Goal: Transaction & Acquisition: Purchase product/service

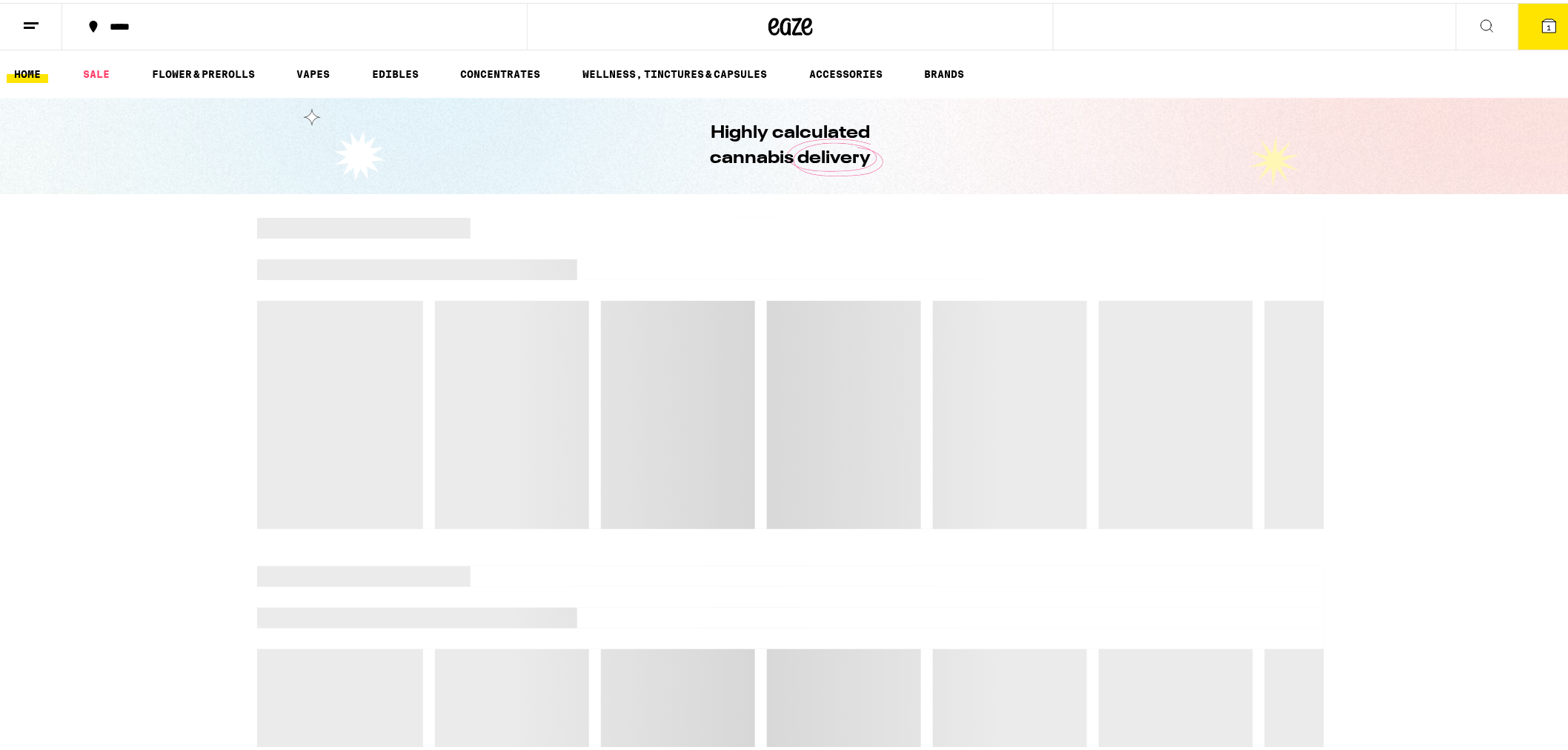
click at [1543, 25] on icon at bounding box center [1549, 23] width 13 height 13
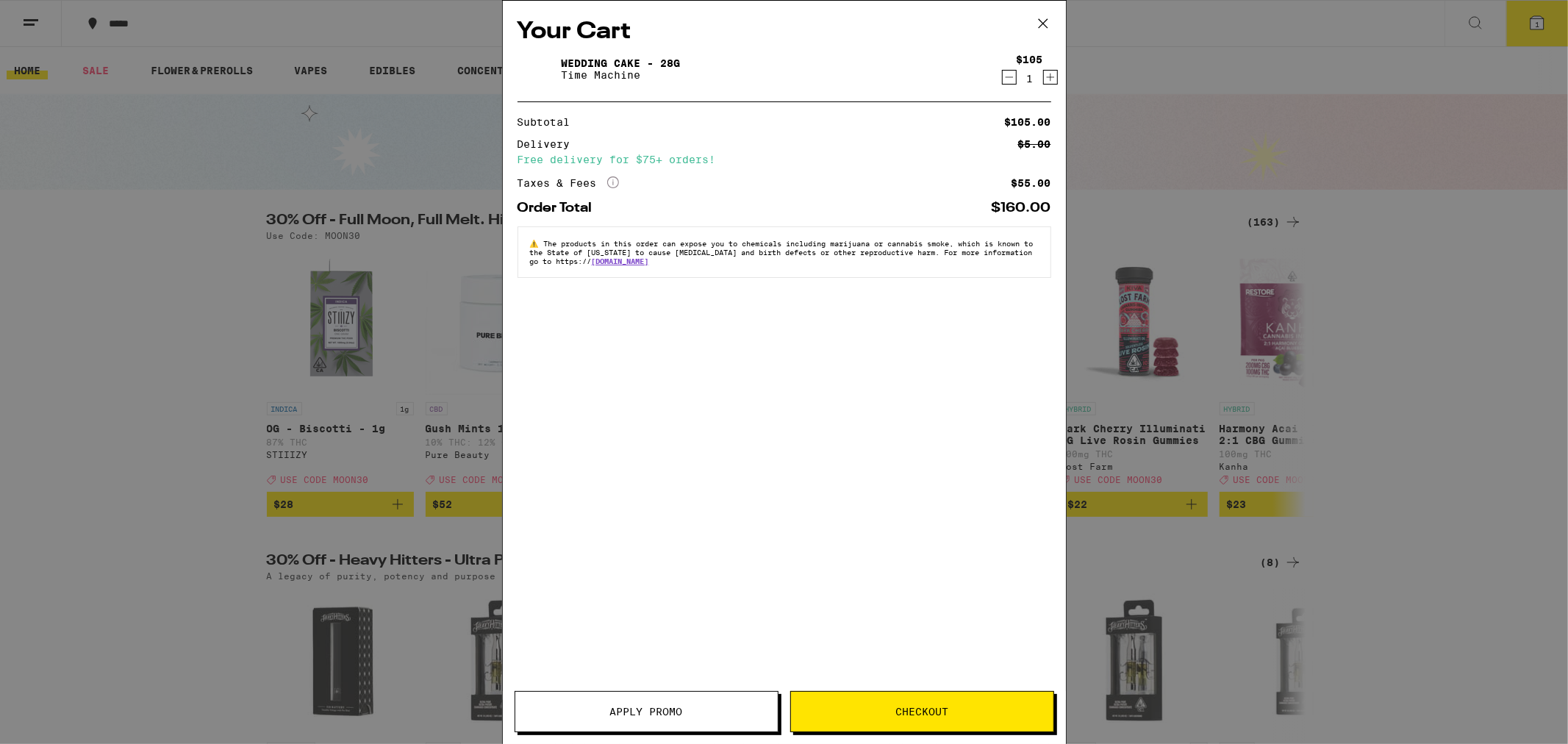
click at [846, 716] on span "Checkout" at bounding box center [921, 711] width 262 height 10
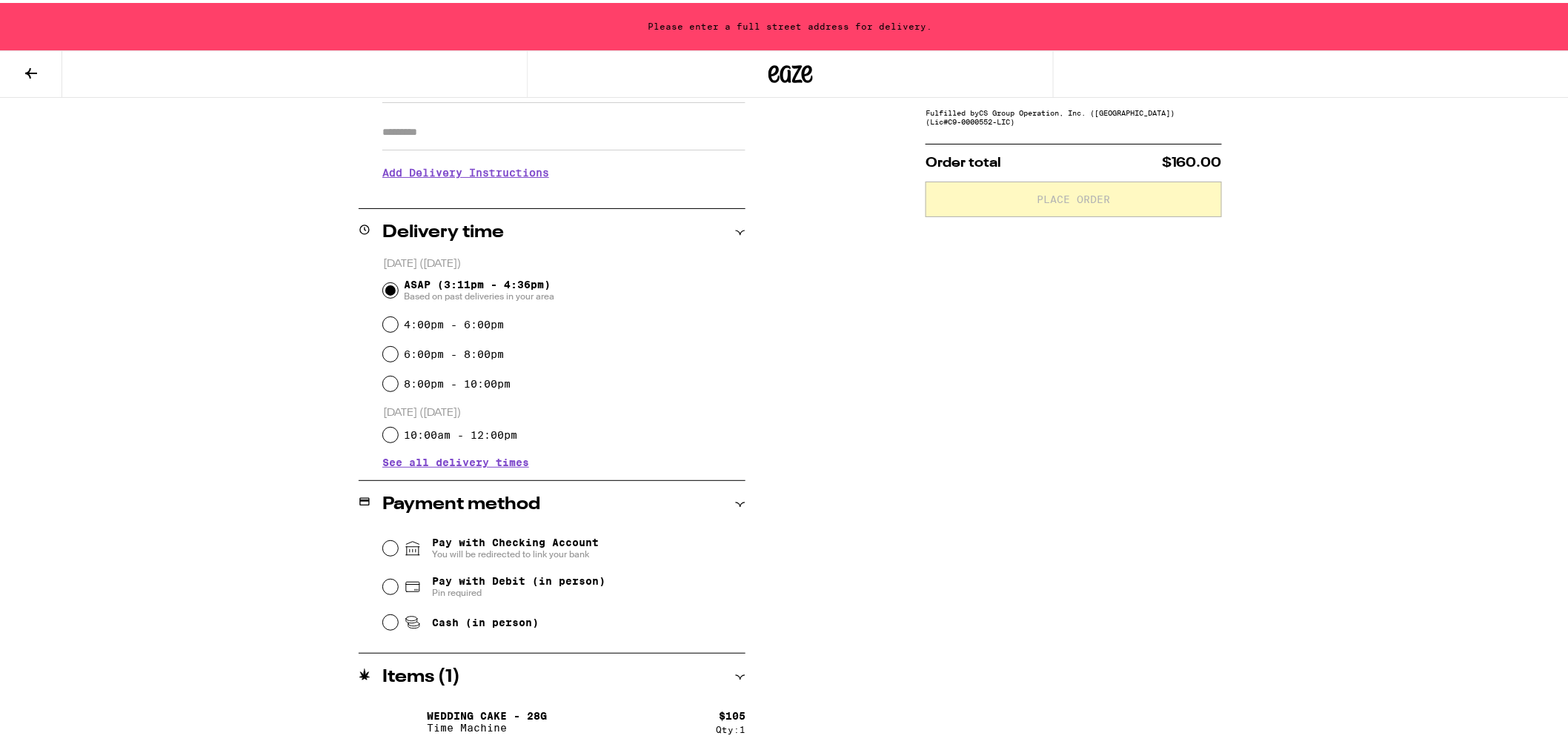
scroll to position [256, 0]
click at [383, 546] on input "Pay with Checking Account You will be redirected to link your bank" at bounding box center [390, 542] width 15 height 15
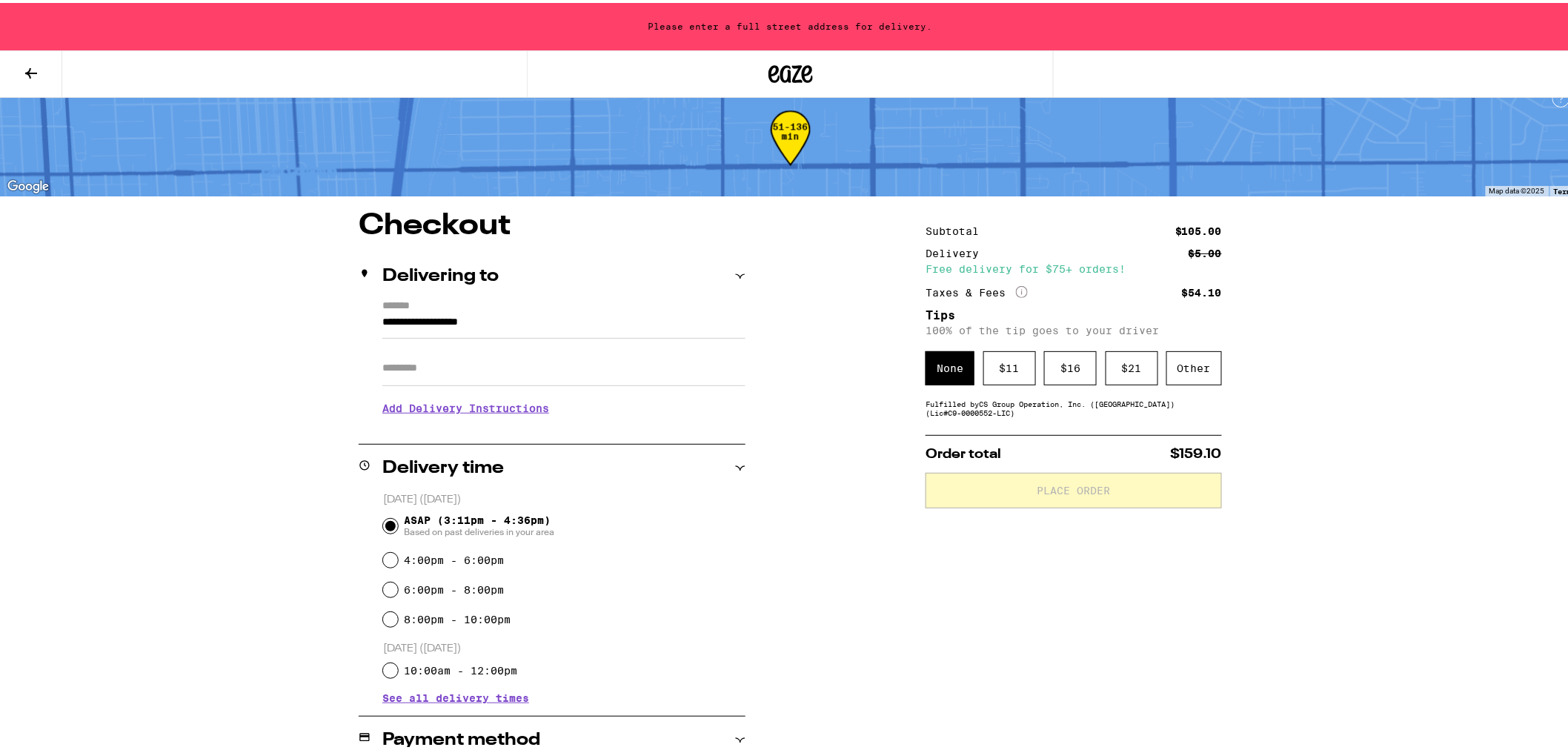
scroll to position [0, 0]
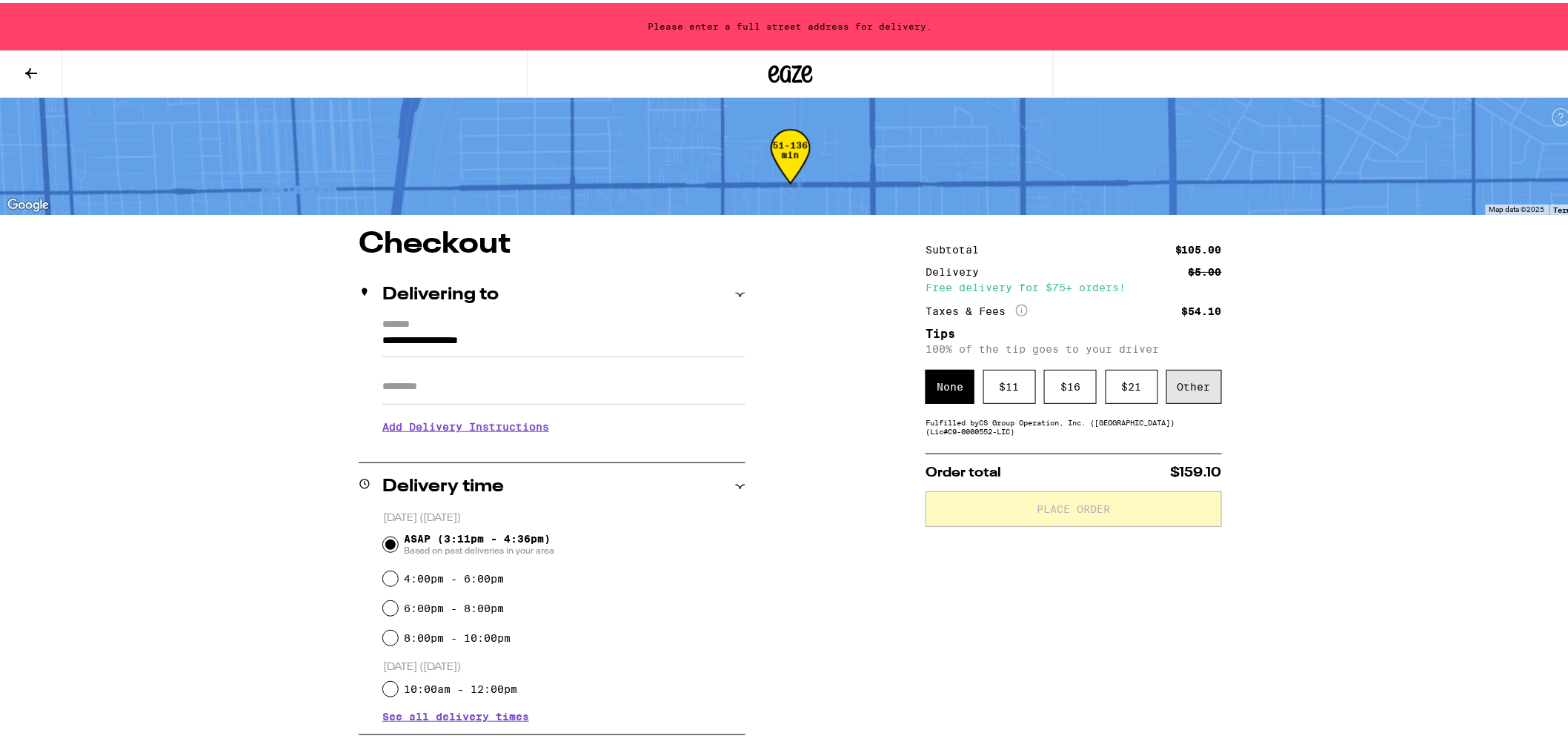
click at [1187, 390] on div "Other" at bounding box center [1194, 383] width 56 height 34
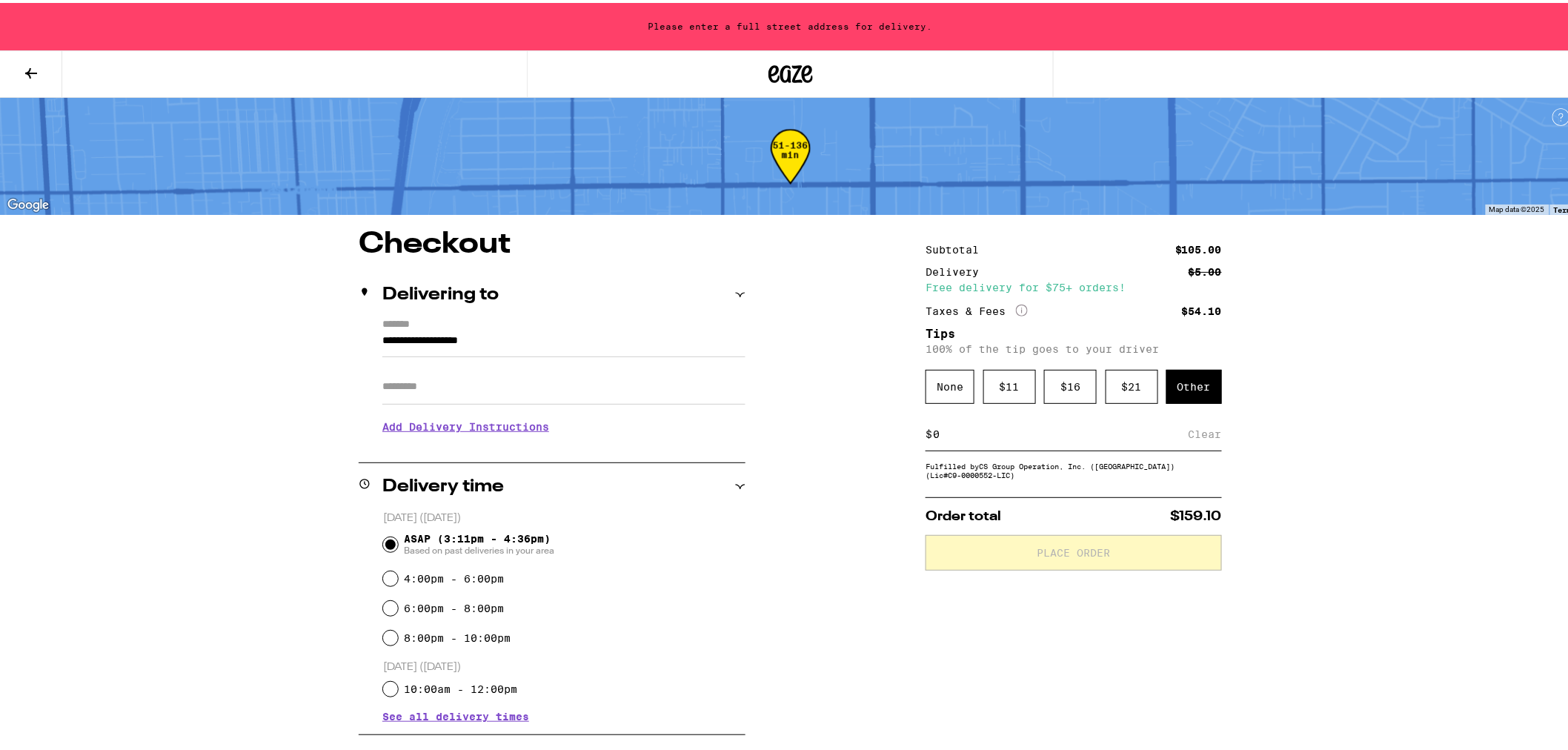
click at [968, 433] on input at bounding box center [1060, 431] width 256 height 13
type input "5"
click at [1199, 432] on div "Save" at bounding box center [1208, 432] width 27 height 33
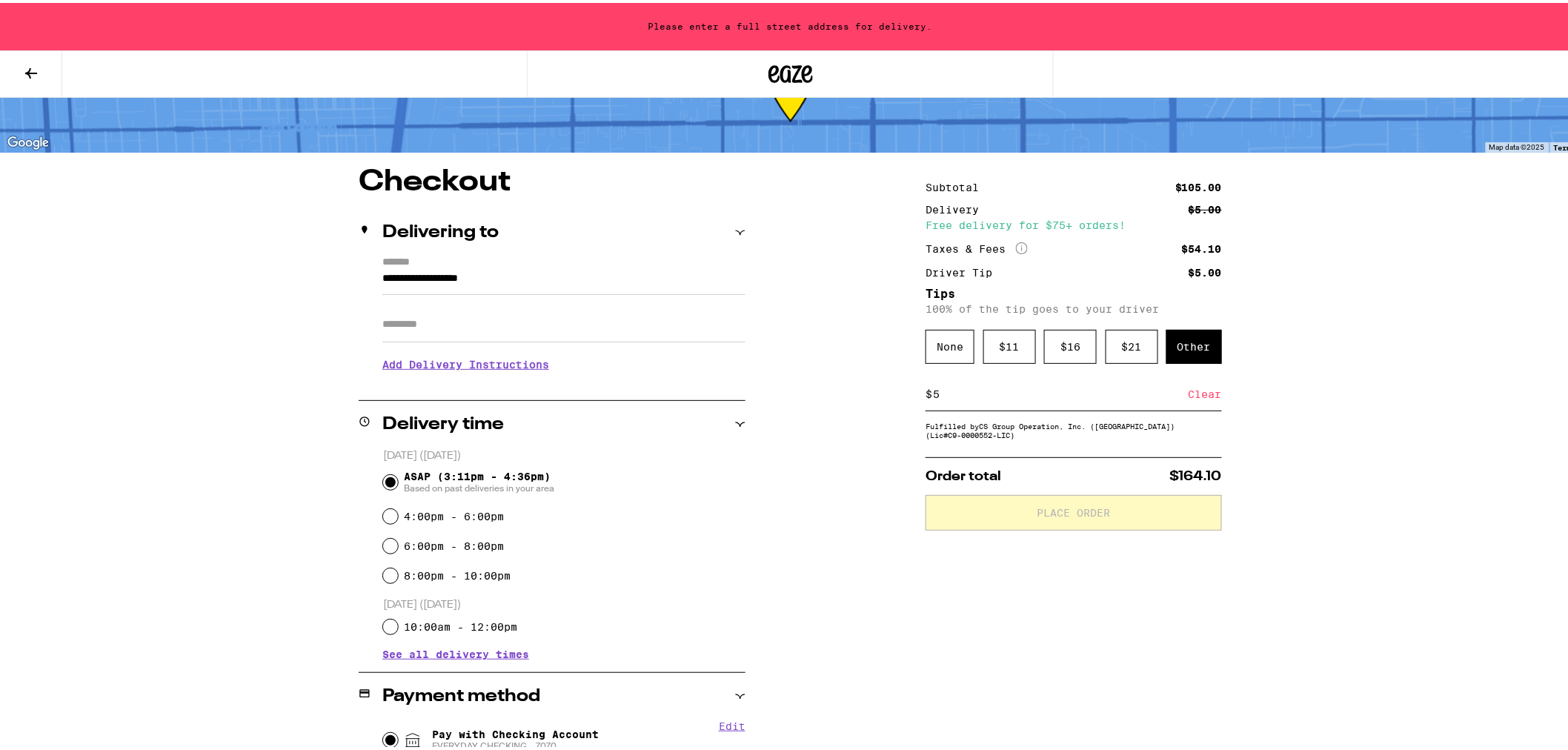
scroll to position [56, 0]
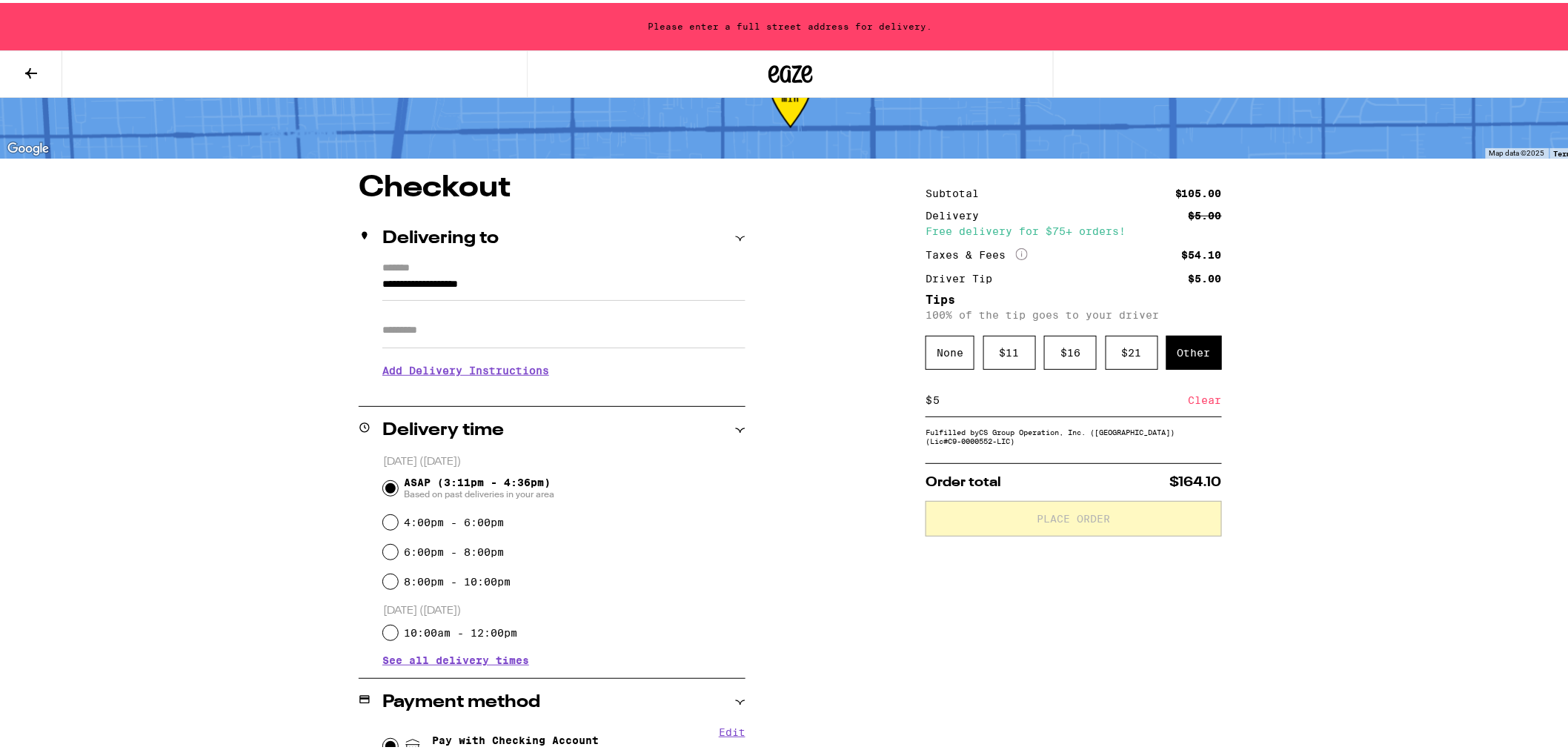
click at [389, 285] on input "**********" at bounding box center [564, 285] width 363 height 25
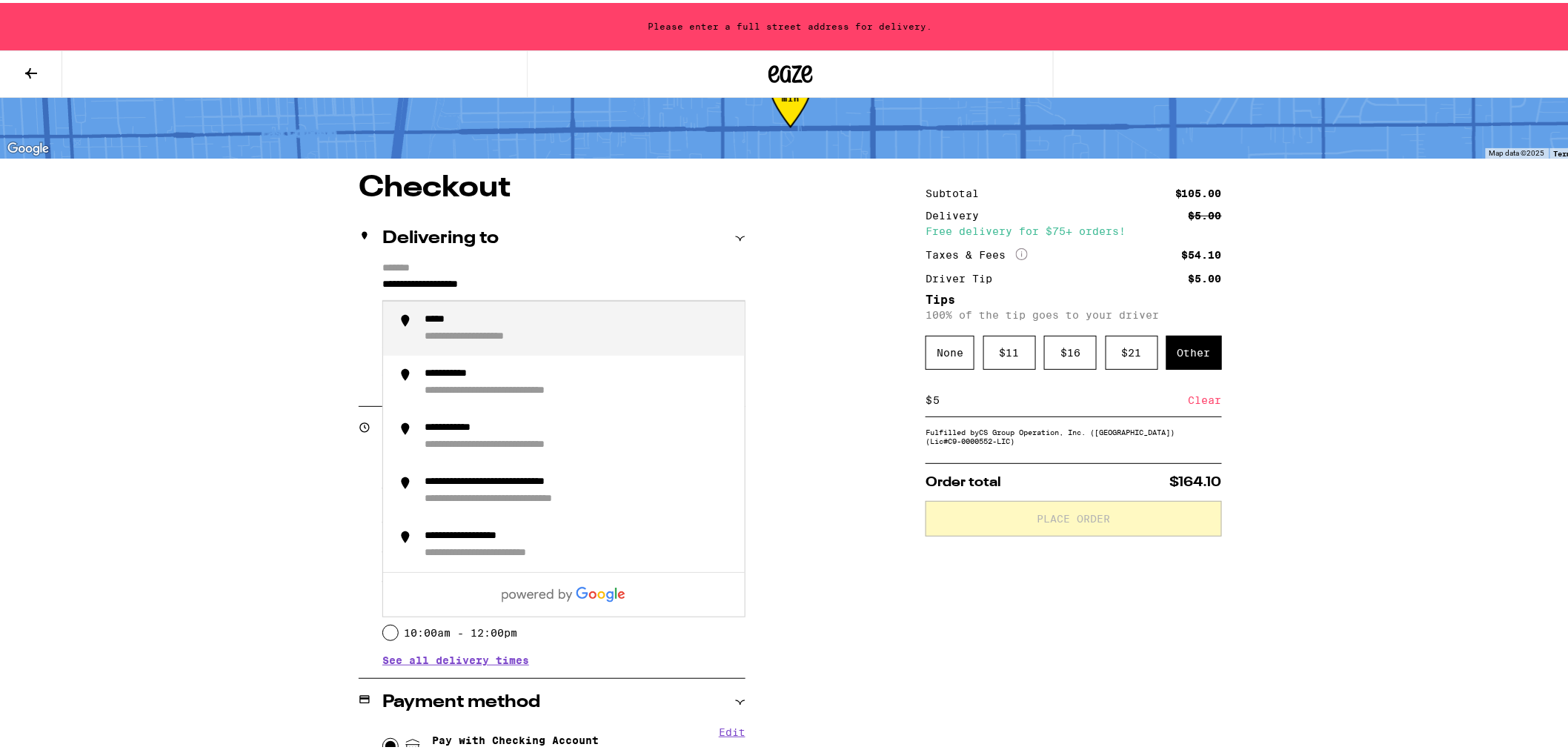
drag, startPoint x: 543, startPoint y: 285, endPoint x: 355, endPoint y: 282, distance: 188.0
click at [359, 282] on div "**********" at bounding box center [552, 322] width 387 height 128
click at [414, 322] on li "**********" at bounding box center [564, 326] width 362 height 54
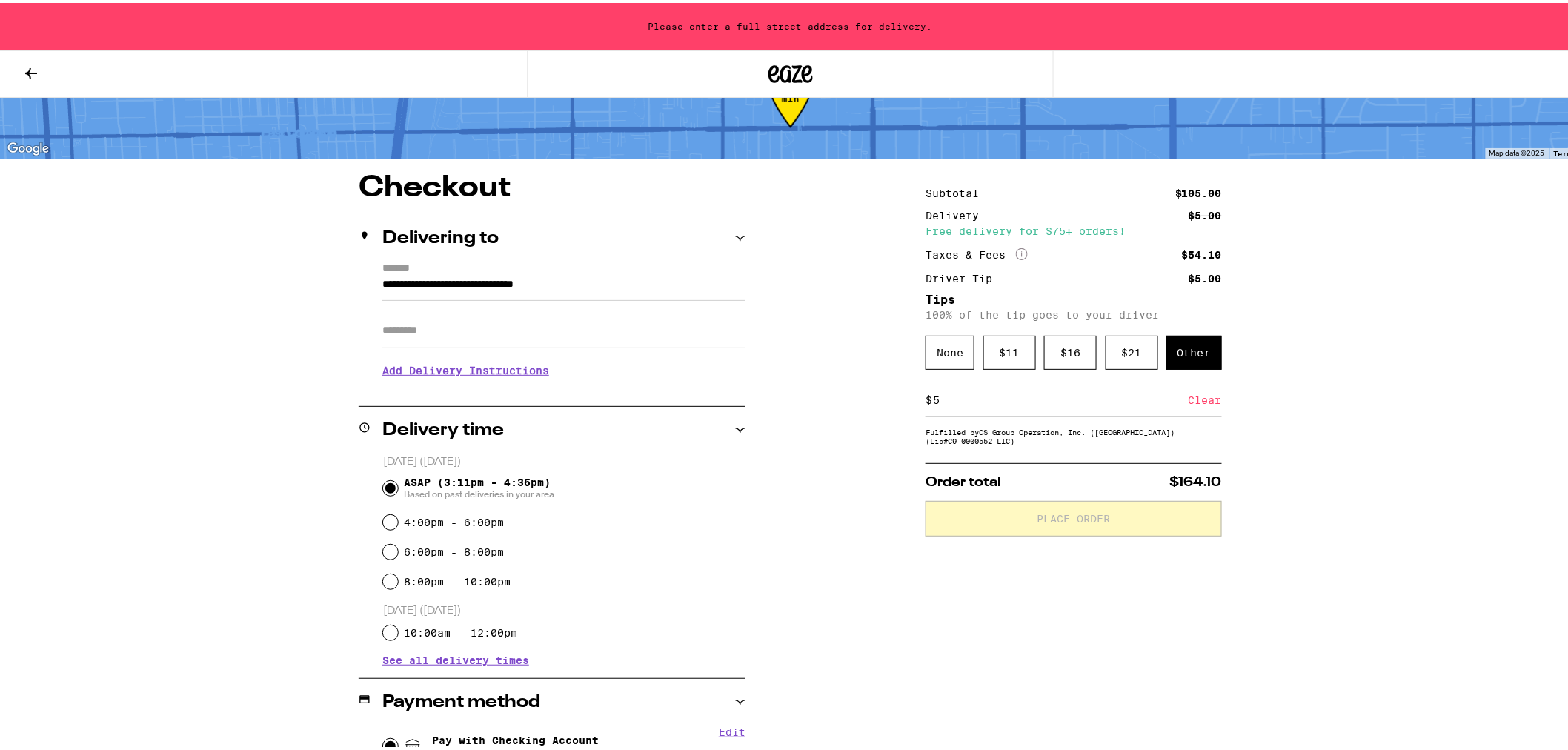
type input "**********"
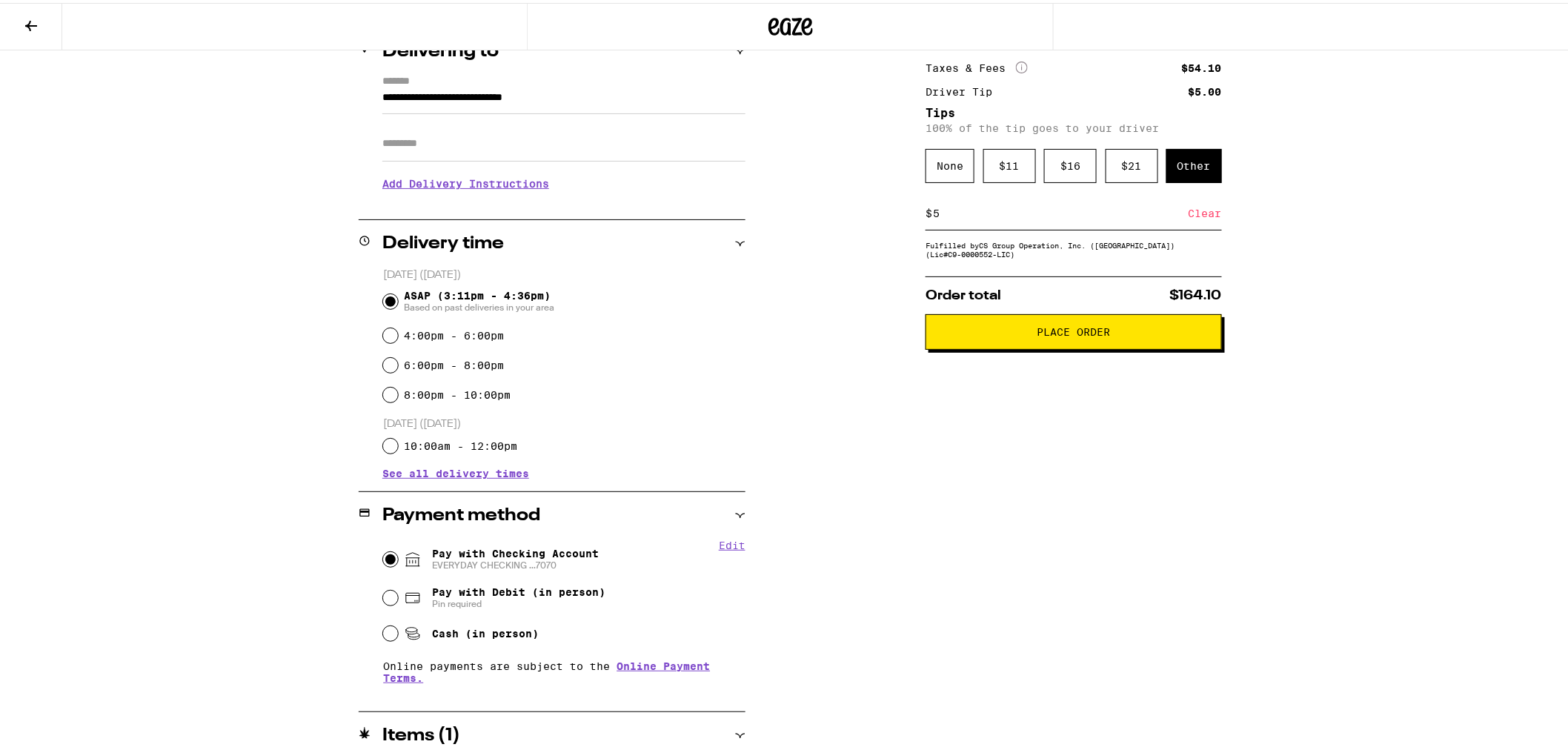
scroll to position [0, 0]
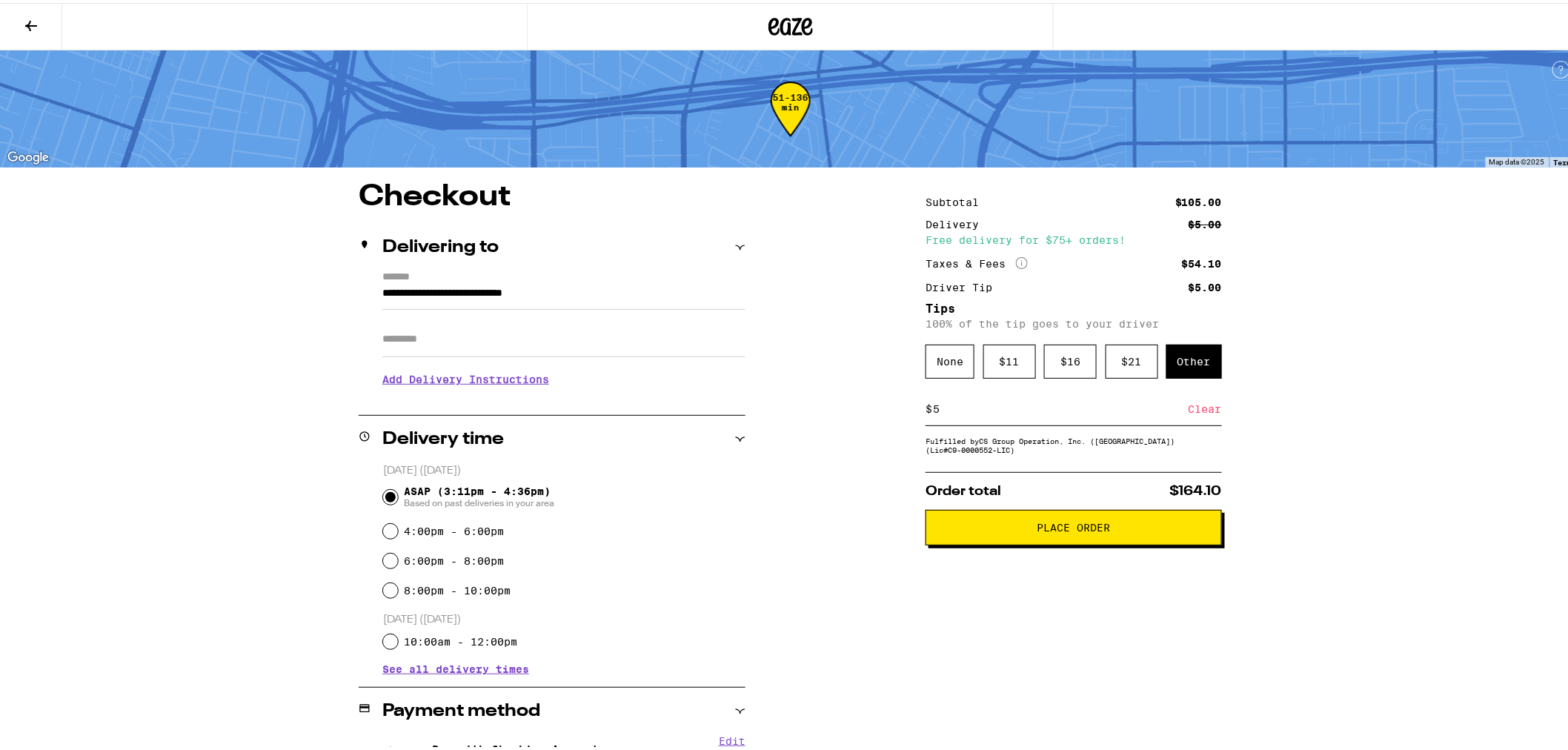
click at [1053, 530] on span "Place Order" at bounding box center [1074, 525] width 73 height 10
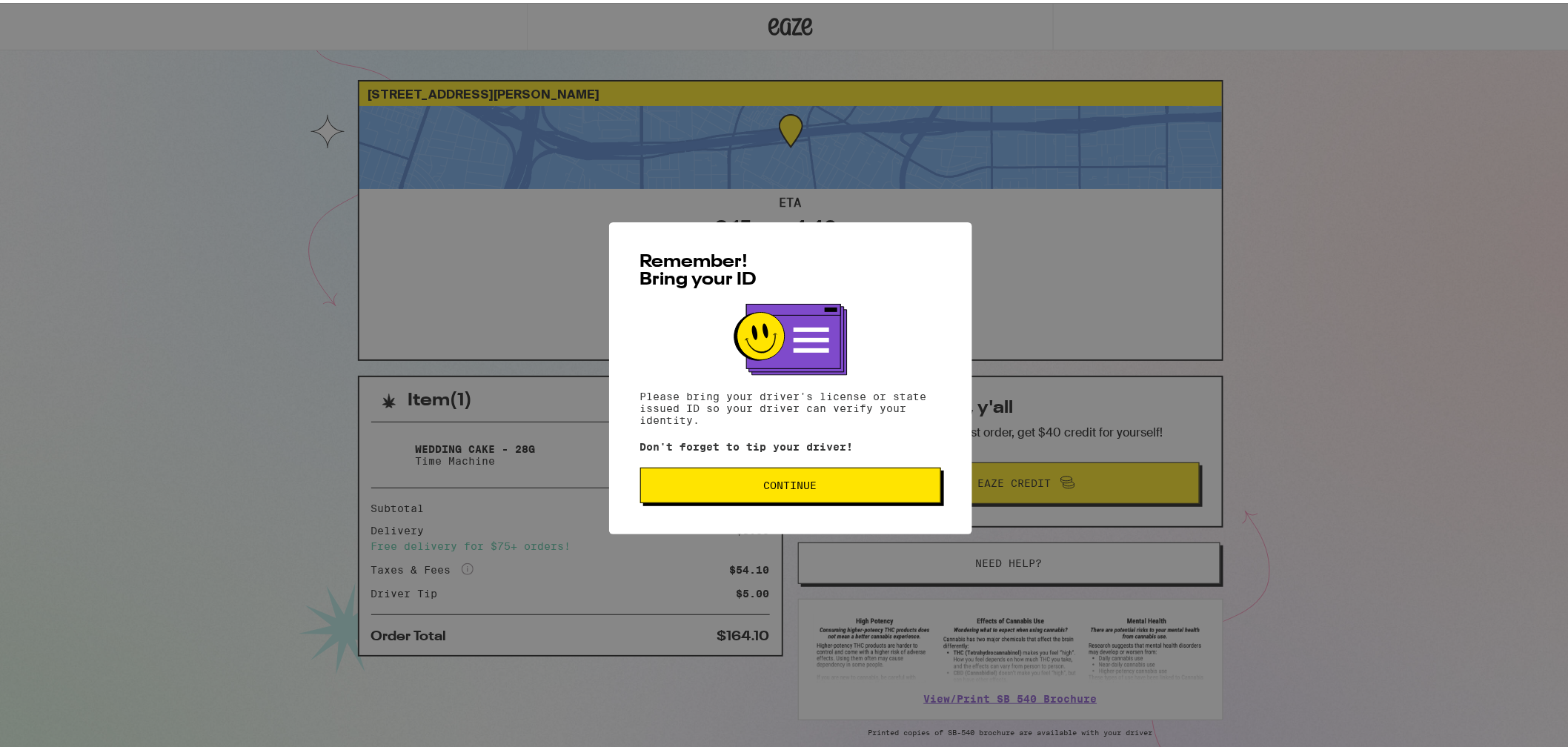
click at [739, 486] on span "Continue" at bounding box center [790, 482] width 276 height 10
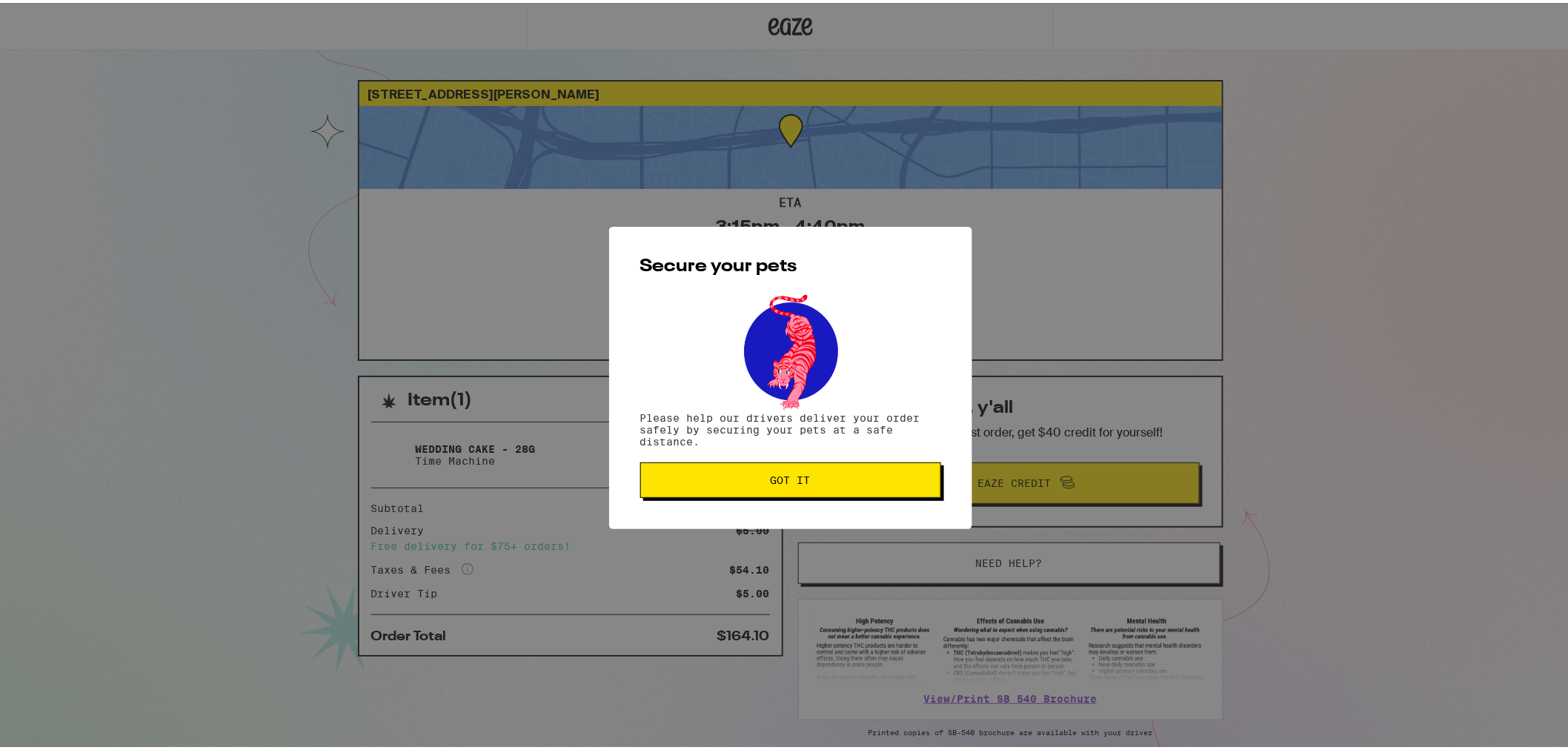
click at [738, 486] on button "Got it" at bounding box center [791, 477] width 301 height 36
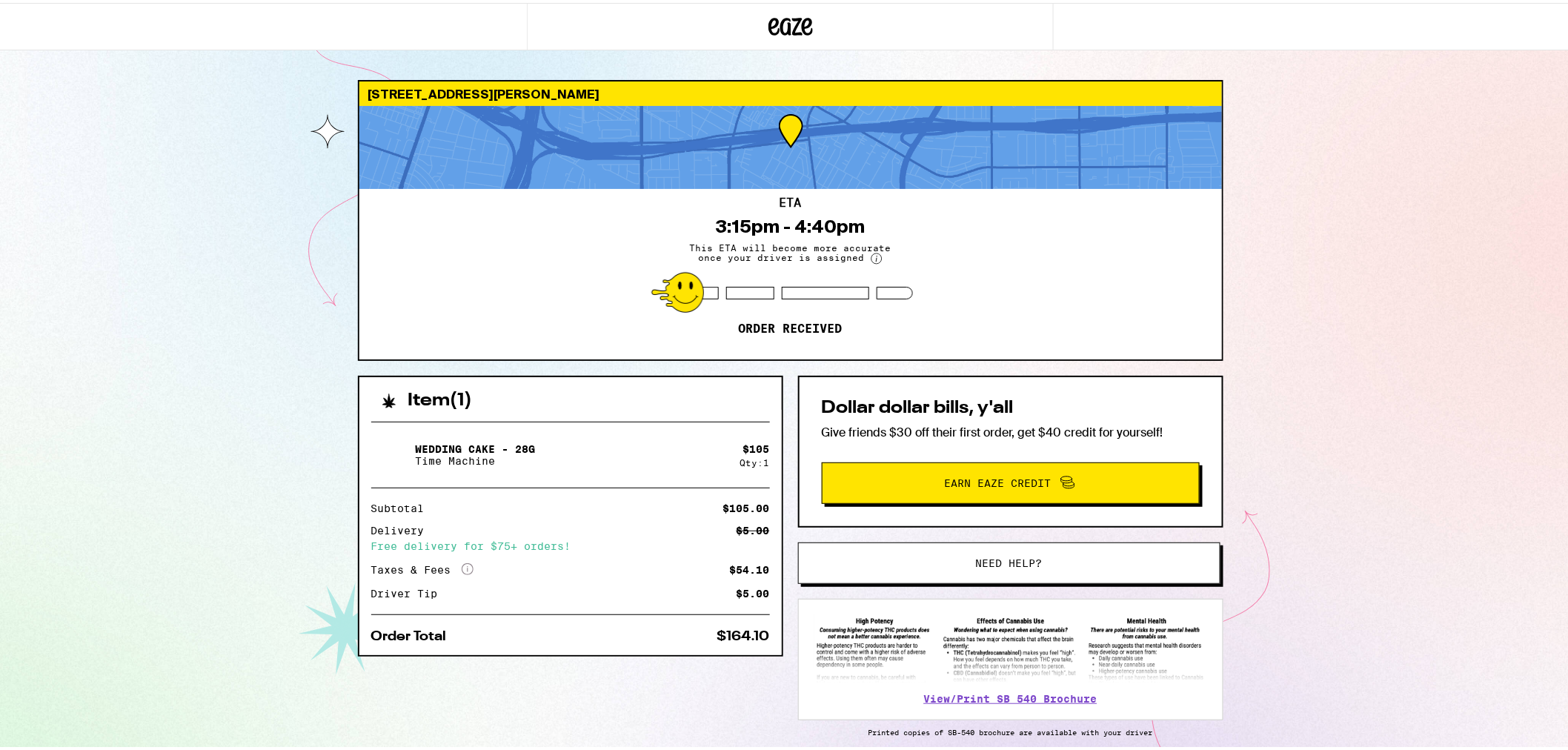
click at [887, 479] on span "Earn Eaze Credit" at bounding box center [1010, 480] width 355 height 19
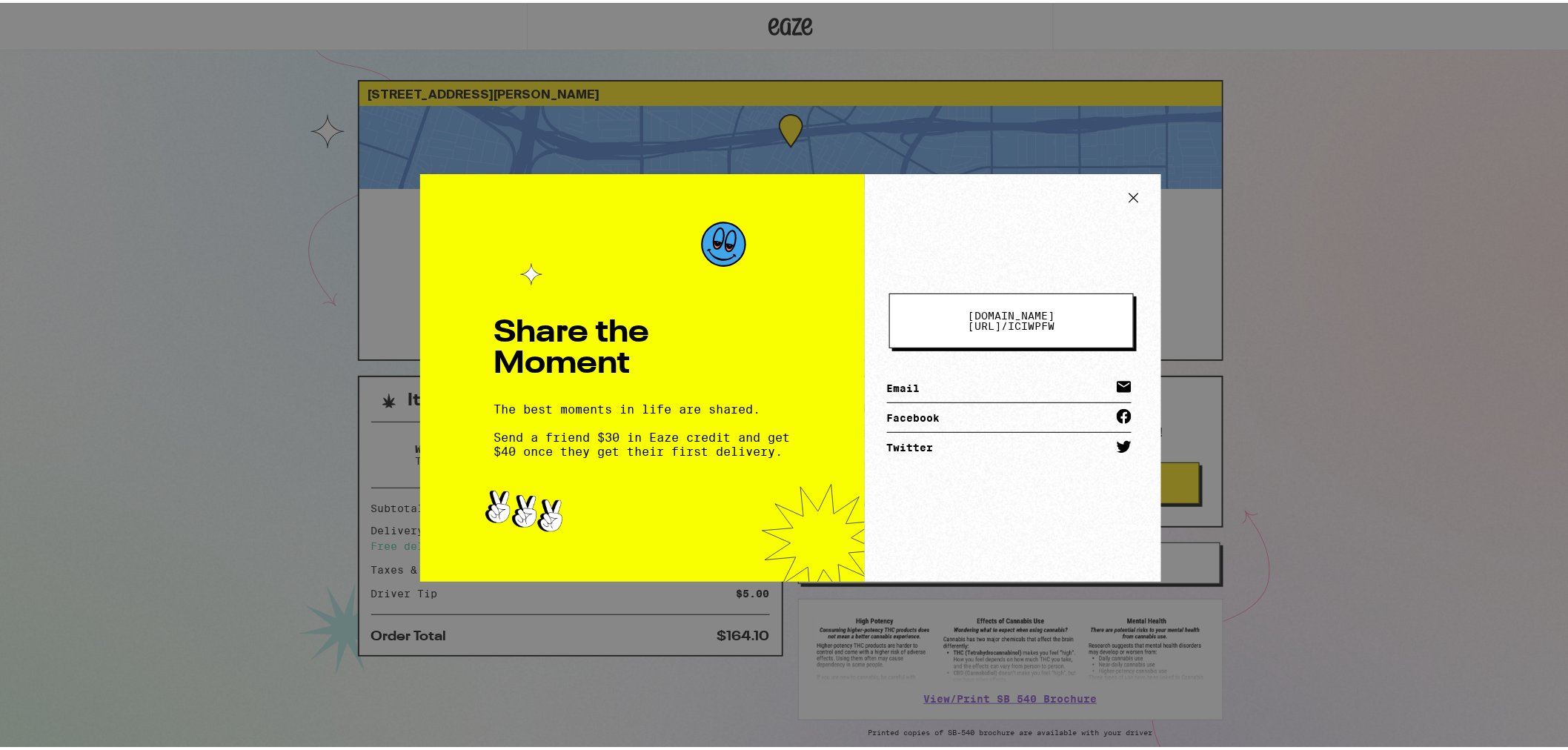
click at [905, 382] on link "Email" at bounding box center [1009, 385] width 244 height 30
click at [1129, 194] on icon at bounding box center [1133, 195] width 9 height 9
